Goal: Communication & Community: Answer question/provide support

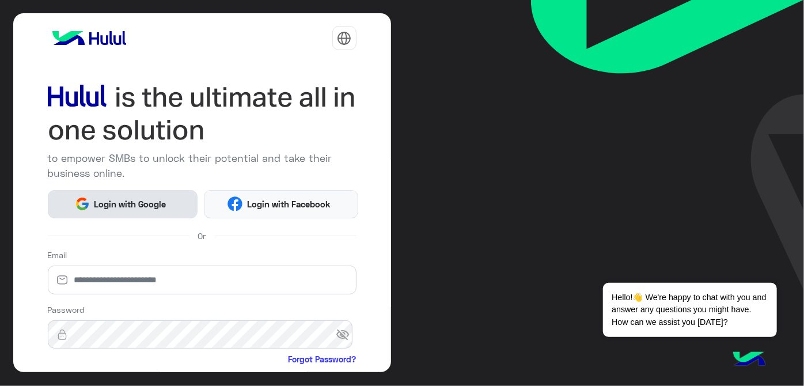
click at [158, 208] on span "Login with Google" at bounding box center [130, 204] width 81 height 13
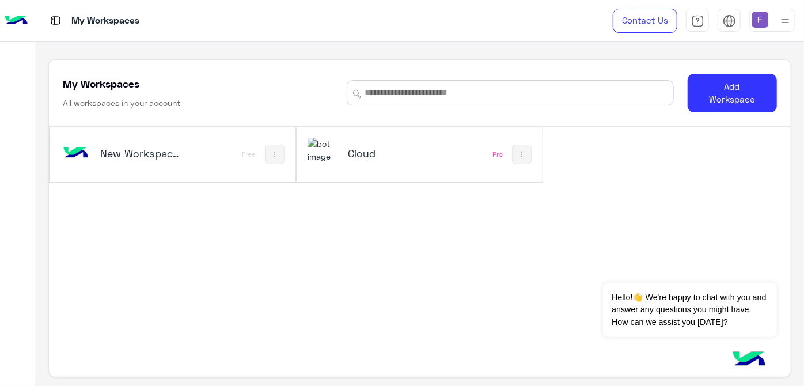
click at [359, 153] on h5 "Cloud" at bounding box center [388, 153] width 81 height 14
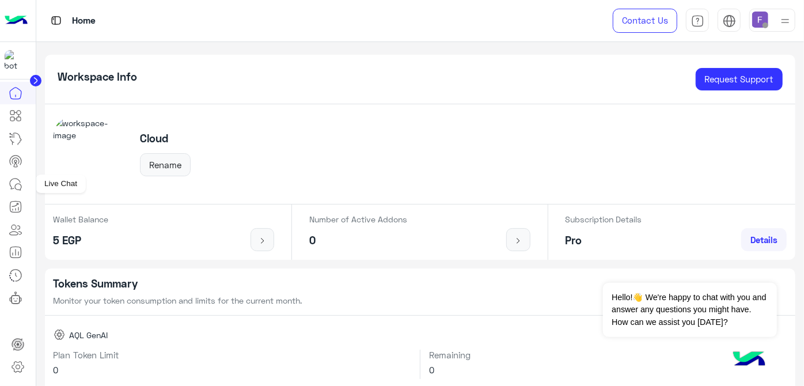
click at [16, 186] on icon at bounding box center [16, 184] width 14 height 14
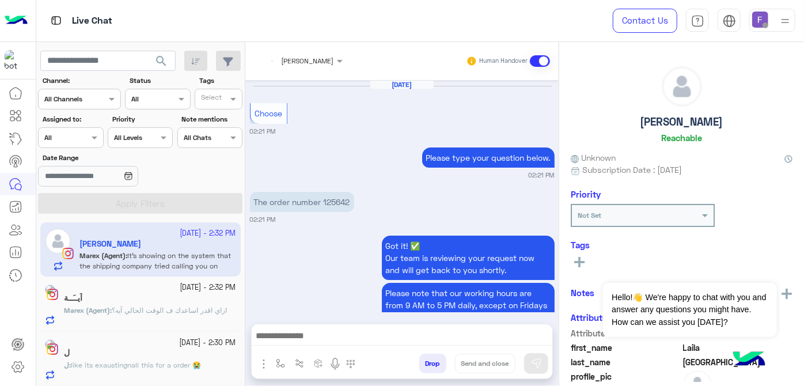
scroll to position [399, 0]
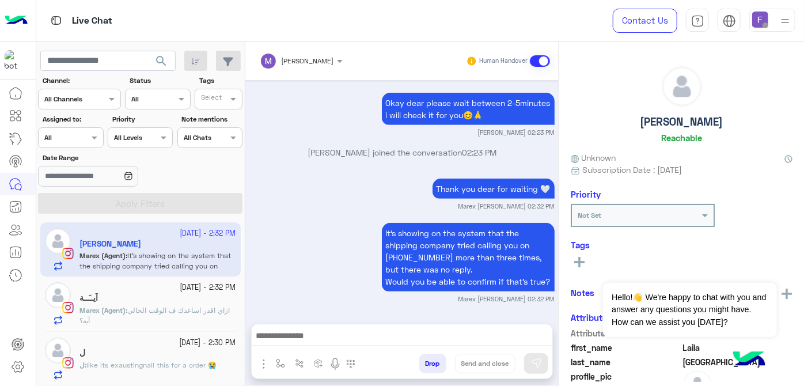
click at [761, 22] on img at bounding box center [760, 20] width 16 height 16
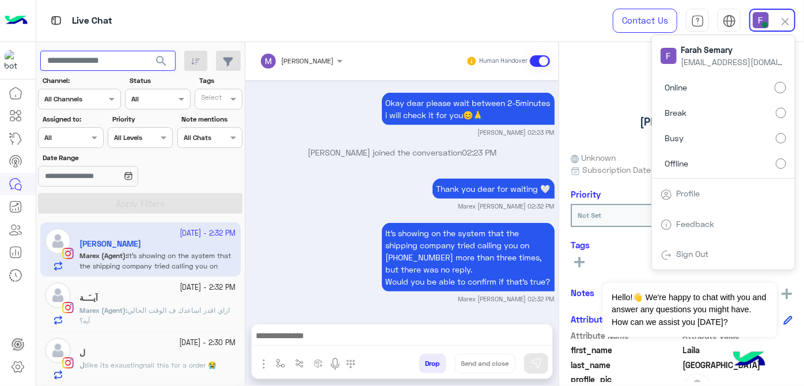
click at [123, 59] on input "text" at bounding box center [107, 61] width 135 height 21
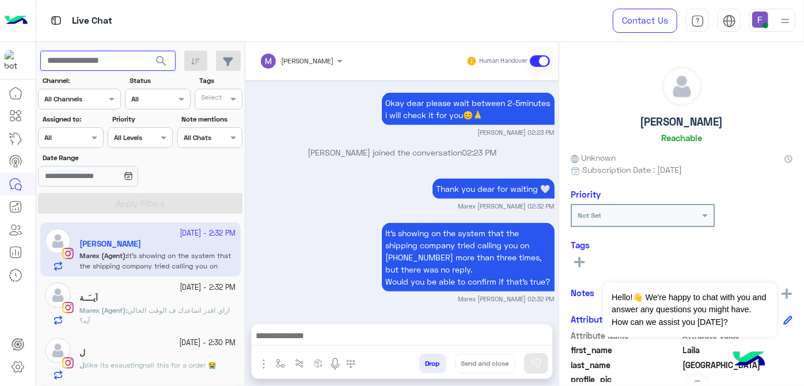
paste input "**********"
type input "**********"
click at [166, 60] on span "search" at bounding box center [161, 61] width 14 height 14
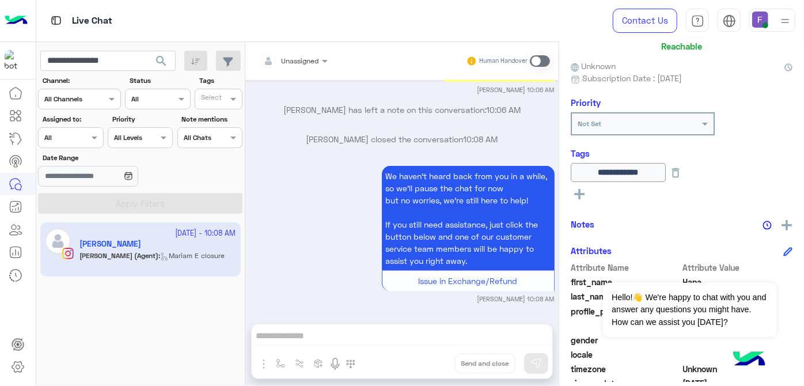
scroll to position [103, 0]
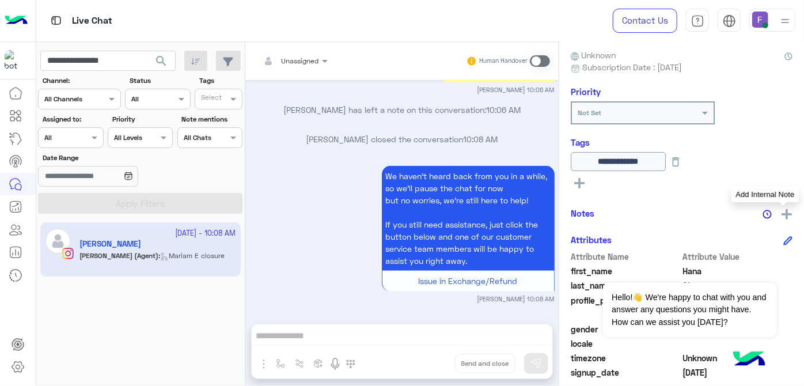
click at [782, 214] on img at bounding box center [787, 214] width 10 height 10
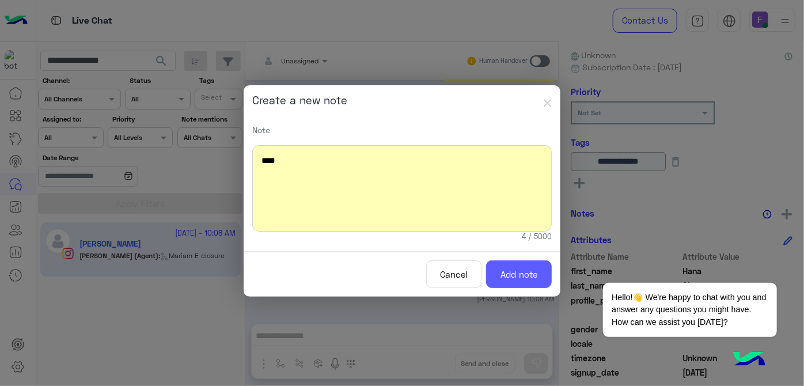
click at [529, 267] on button "Add note" at bounding box center [519, 274] width 66 height 28
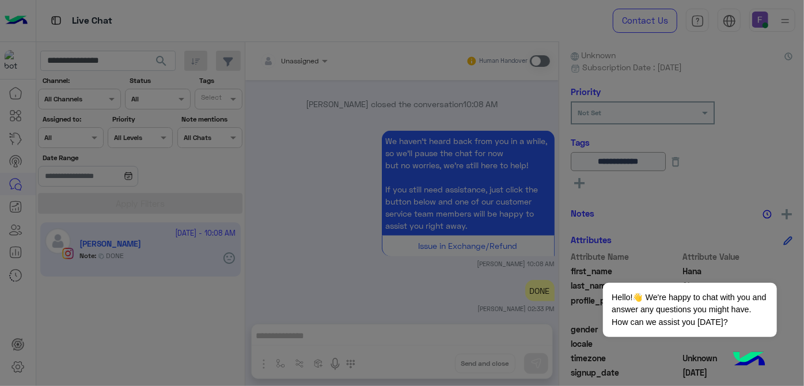
scroll to position [573, 0]
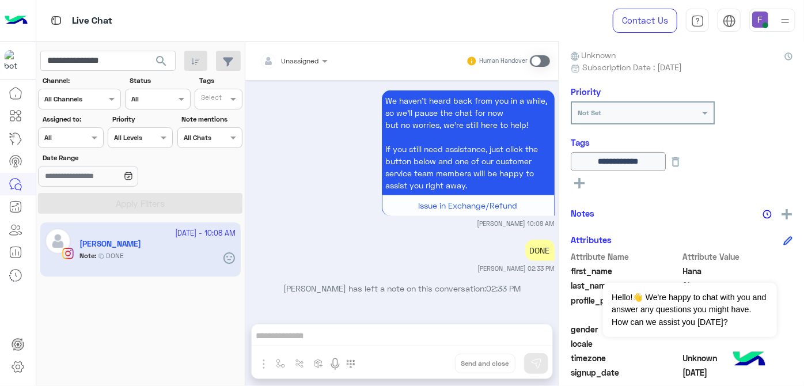
click at [761, 23] on img at bounding box center [760, 20] width 16 height 16
